Goal: Navigation & Orientation: Find specific page/section

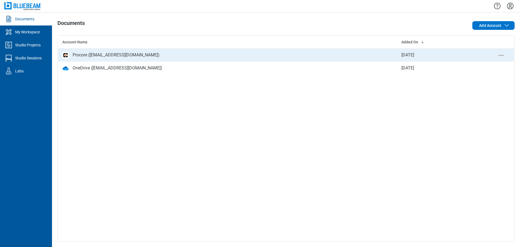
click at [502, 55] on icon "context-menu" at bounding box center [501, 55] width 6 height 6
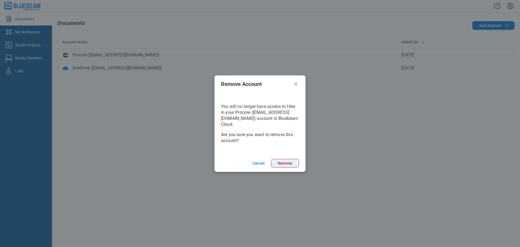
click at [294, 163] on button "Remove" at bounding box center [285, 163] width 28 height 9
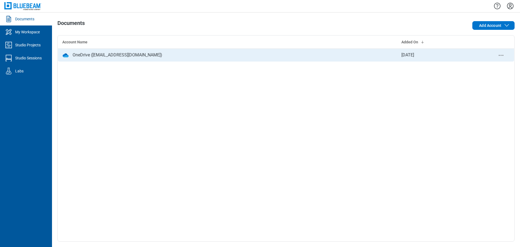
click at [501, 54] on icon "context-menu" at bounding box center [501, 55] width 6 height 6
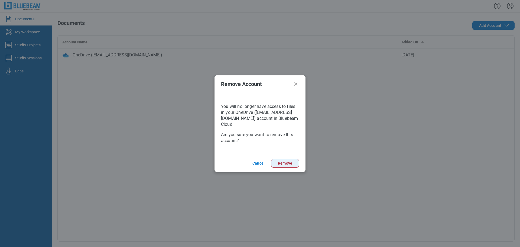
click at [281, 163] on button "Remove" at bounding box center [285, 163] width 28 height 9
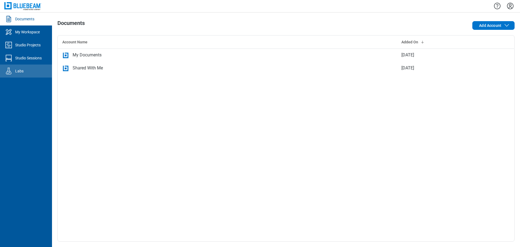
click at [24, 68] on link "Labs" at bounding box center [26, 70] width 52 height 13
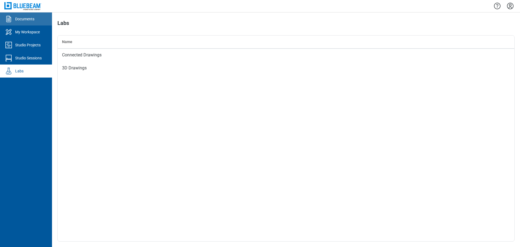
click at [17, 21] on div "Documents" at bounding box center [24, 18] width 19 height 5
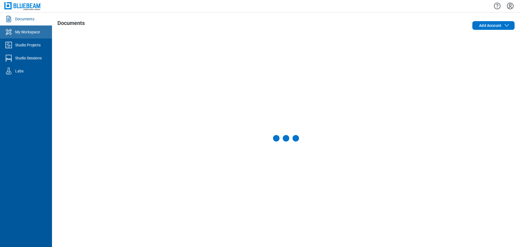
click at [32, 35] on link "My Workspace" at bounding box center [26, 31] width 52 height 13
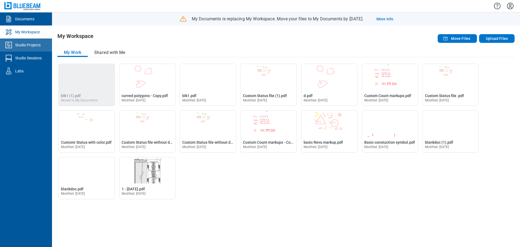
click at [32, 44] on div "Studio Projects" at bounding box center [27, 44] width 25 height 5
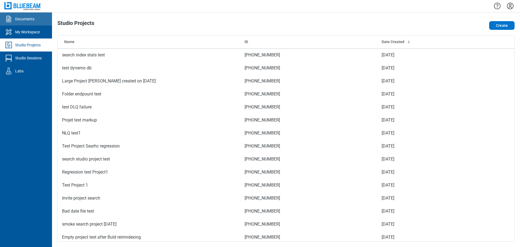
click at [32, 17] on div "Documents" at bounding box center [24, 18] width 19 height 5
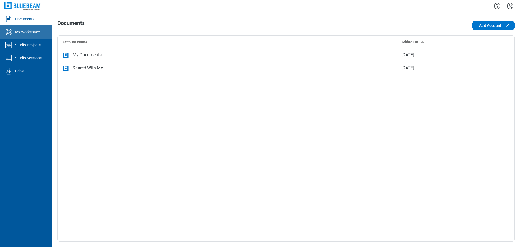
click at [33, 31] on div "My Workspace" at bounding box center [27, 31] width 25 height 5
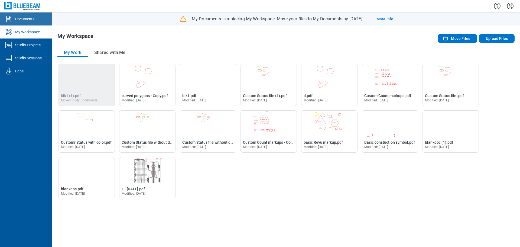
click at [37, 20] on link "Documents" at bounding box center [26, 18] width 52 height 13
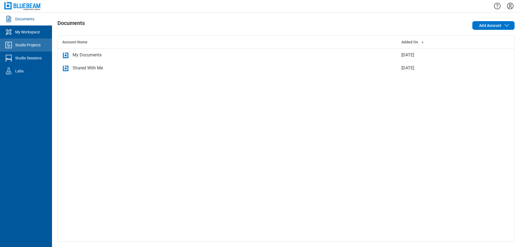
click at [34, 44] on div "Studio Projects" at bounding box center [27, 44] width 25 height 5
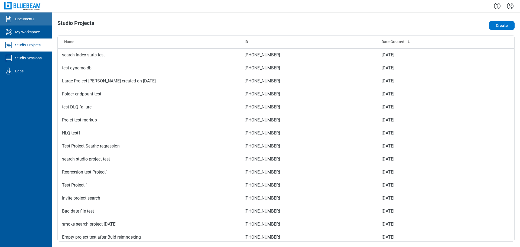
click at [35, 20] on link "Documents" at bounding box center [26, 18] width 52 height 13
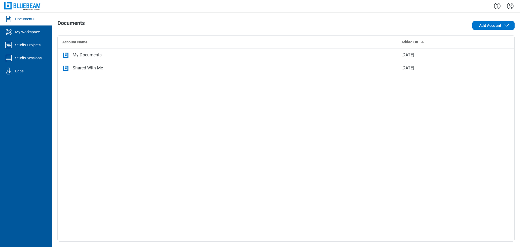
click at [66, 22] on h1 "Documents" at bounding box center [70, 24] width 27 height 9
click at [47, 30] on link "My Workspace" at bounding box center [26, 31] width 52 height 13
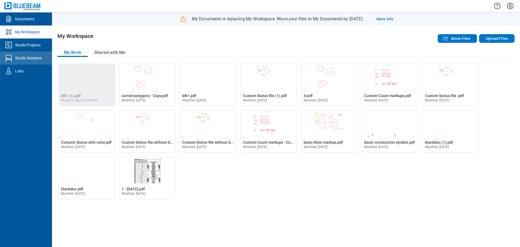
click at [35, 58] on div "Studio Sessions" at bounding box center [28, 57] width 27 height 5
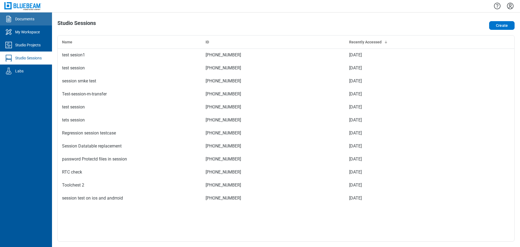
click at [35, 21] on link "Documents" at bounding box center [26, 18] width 52 height 13
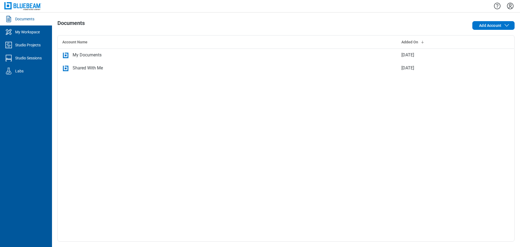
click at [509, 6] on icon "Settings" at bounding box center [510, 6] width 9 height 9
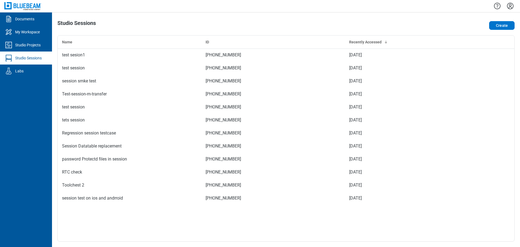
click at [509, 6] on icon "Settings" at bounding box center [510, 6] width 9 height 9
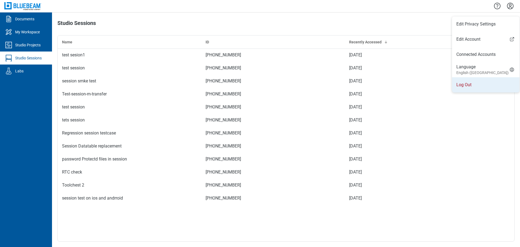
click at [463, 88] on li "Log Out" at bounding box center [485, 84] width 67 height 15
